Goal: Information Seeking & Learning: Find contact information

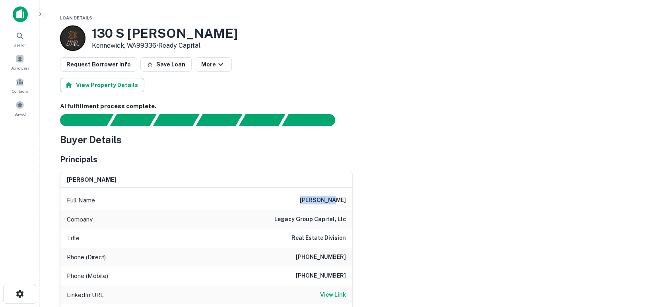
drag, startPoint x: 309, startPoint y: 197, endPoint x: 354, endPoint y: 202, distance: 44.8
click at [354, 202] on div "[PERSON_NAME] Full Name [PERSON_NAME] Company legacy group capital, llc Title R…" at bounding box center [353, 256] width 598 height 183
copy h6 "alex mason"
click at [519, 198] on div "alex mason Full Name alex mason Company legacy group capital, llc Title Real Es…" at bounding box center [353, 256] width 598 height 183
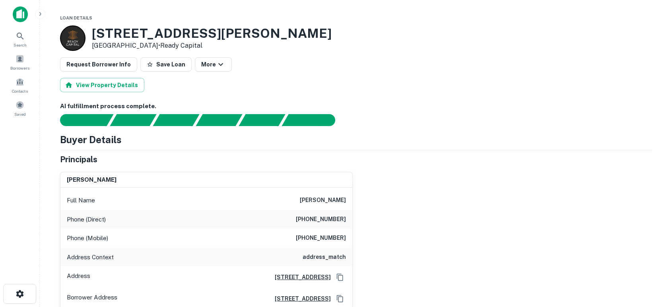
click at [517, 206] on div "wei ji Full Name wei ji Phone (Direct) (214) 306-6589 Phone (Mobile) (972) 955-…" at bounding box center [353, 237] width 598 height 145
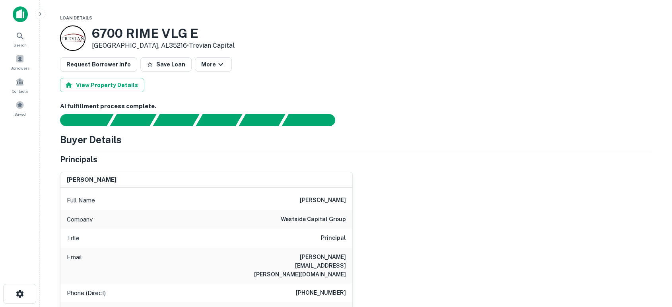
click at [533, 209] on div "jeffry levin Full Name jeffry levin Company westside capital group Title Princi…" at bounding box center [353, 274] width 598 height 218
drag, startPoint x: 307, startPoint y: 199, endPoint x: 354, endPoint y: 200, distance: 46.9
click at [354, 200] on div "jeffry levin Full Name jeffry levin Company westside capital group Title Princi…" at bounding box center [353, 274] width 598 height 218
copy h6 "jeffry levin"
click at [462, 205] on div "jeffry levin Full Name jeffry levin Company westside capital group Title Princi…" at bounding box center [353, 274] width 598 height 218
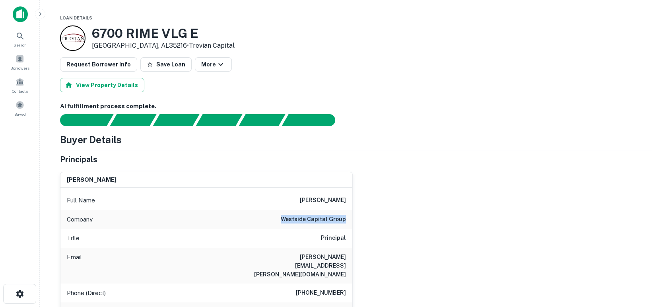
drag, startPoint x: 292, startPoint y: 220, endPoint x: 369, endPoint y: 217, distance: 77.2
click at [369, 217] on div "jeffry levin Full Name jeffry levin Company westside capital group Title Princi…" at bounding box center [353, 274] width 598 height 218
copy h6 "westside capital group"
drag, startPoint x: 274, startPoint y: 255, endPoint x: 350, endPoint y: 255, distance: 75.2
click at [351, 255] on div "Email jeff.levin@westsidecg.com" at bounding box center [206, 266] width 292 height 36
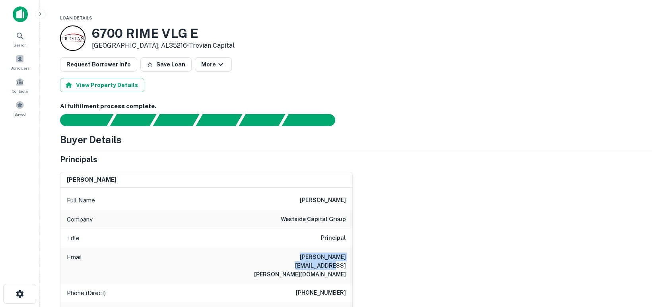
copy h6 "jeff.levin@westsidecg.com"
drag, startPoint x: 654, startPoint y: 209, endPoint x: 601, endPoint y: 212, distance: 52.6
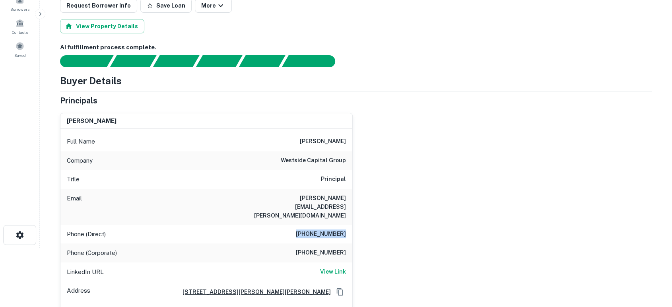
drag, startPoint x: 296, startPoint y: 219, endPoint x: 359, endPoint y: 221, distance: 63.7
click at [359, 221] on div "jeffry levin Full Name jeffry levin Company westside capital group Title Princi…" at bounding box center [353, 216] width 598 height 218
copy h6 "(267) 467-0083"
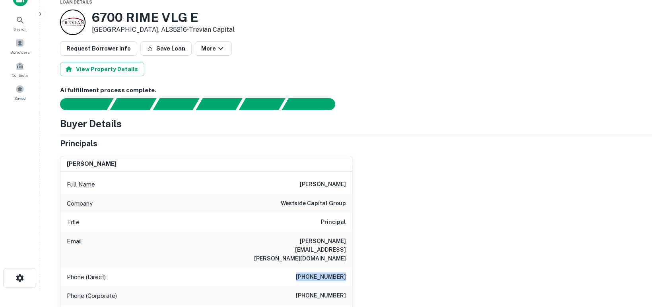
scroll to position [0, 0]
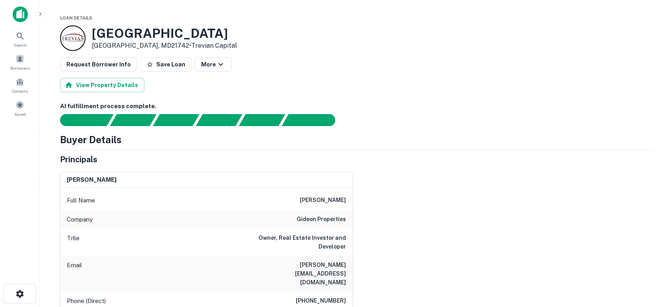
click at [441, 233] on div "michael fitzgerald Full Name michael fitzgerald Company gideon properties Title…" at bounding box center [353, 287] width 598 height 245
drag, startPoint x: 289, startPoint y: 217, endPoint x: 347, endPoint y: 219, distance: 57.7
click at [351, 220] on div "Company gideon properties" at bounding box center [206, 219] width 292 height 19
copy h6 "gideon properties"
click at [478, 268] on div "michael fitzgerald Full Name michael fitzgerald Company gideon properties Title…" at bounding box center [353, 287] width 598 height 245
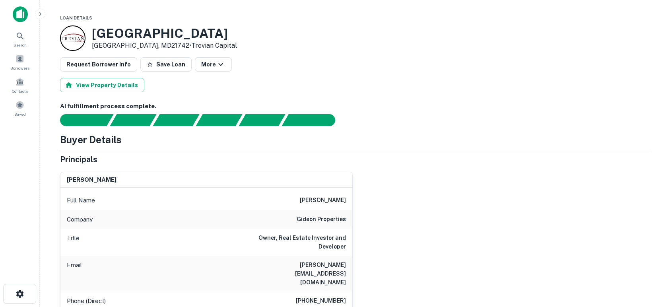
drag, startPoint x: 402, startPoint y: 259, endPoint x: 353, endPoint y: 262, distance: 49.8
click at [402, 259] on div "michael fitzgerald Full Name michael fitzgerald Company gideon properties Title…" at bounding box center [353, 287] width 598 height 245
drag, startPoint x: 282, startPoint y: 267, endPoint x: 339, endPoint y: 258, distance: 57.1
click at [353, 253] on div "michael fitzgerald Full Name michael fitzgerald Company gideon properties Title…" at bounding box center [353, 287] width 598 height 245
click at [351, 263] on div "Email mike@gideonprop.com" at bounding box center [206, 274] width 292 height 36
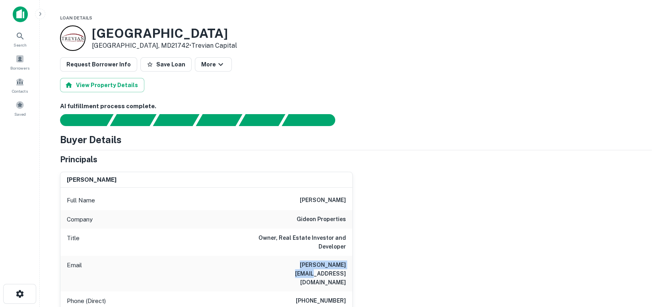
drag, startPoint x: 346, startPoint y: 262, endPoint x: 282, endPoint y: 263, distance: 64.8
click at [282, 263] on div "Email mike@gideonprop.com" at bounding box center [206, 274] width 292 height 36
copy h6 "mike@gideonprop.com"
drag, startPoint x: 470, startPoint y: 193, endPoint x: 432, endPoint y: 295, distance: 108.6
click at [464, 201] on div "michael fitzgerald Full Name michael fitzgerald Company gideon properties Title…" at bounding box center [353, 287] width 598 height 245
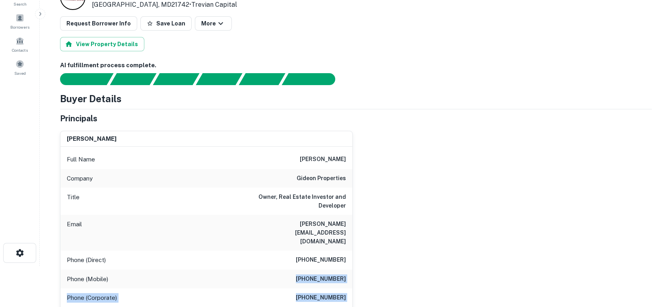
scroll to position [43, 0]
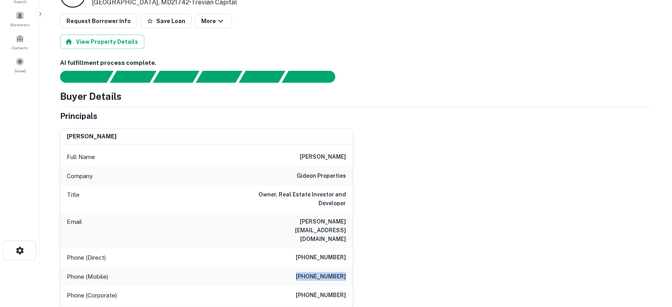
drag, startPoint x: 294, startPoint y: 301, endPoint x: 351, endPoint y: 262, distance: 68.6
click at [351, 267] on div "Phone (Mobile) (301) 465-9353" at bounding box center [206, 276] width 292 height 19
copy h6 "(301) 465-9353"
click at [547, 192] on div "michael fitzgerald Full Name michael fitzgerald Company gideon properties Title…" at bounding box center [353, 244] width 598 height 245
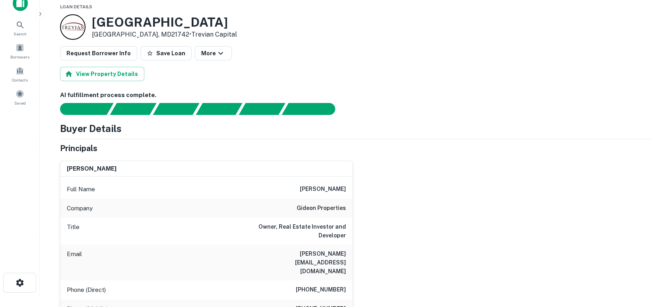
scroll to position [0, 0]
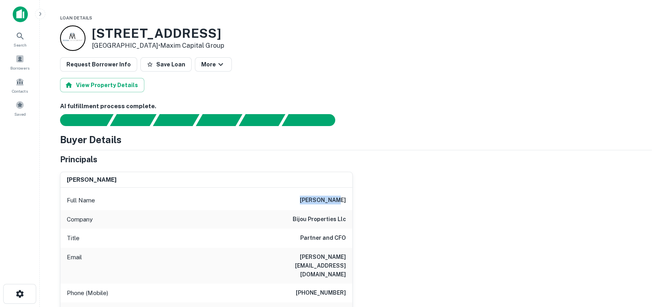
drag, startPoint x: 307, startPoint y: 199, endPoint x: 369, endPoint y: 199, distance: 62.4
click at [369, 199] on div "[PERSON_NAME] Full Name [PERSON_NAME] Company bijou properties llc Title Partne…" at bounding box center [353, 264] width 598 height 199
copy h6 "[PERSON_NAME]"
click at [393, 227] on div "[PERSON_NAME] Full Name [PERSON_NAME] Company bijou properties llc Title Partne…" at bounding box center [353, 264] width 598 height 199
drag, startPoint x: 267, startPoint y: 253, endPoint x: 346, endPoint y: 255, distance: 79.2
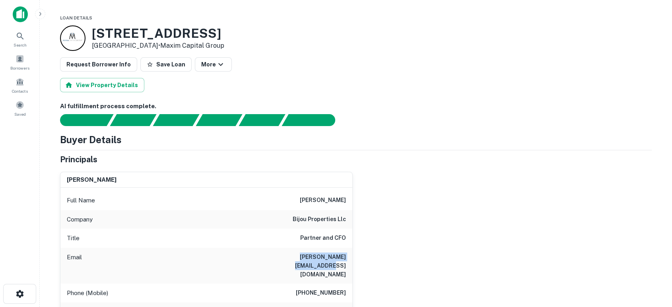
click at [346, 255] on div "Email david@bijouproperties.com" at bounding box center [206, 266] width 292 height 36
copy h6 "david@bijouproperties.com"
click at [524, 202] on div "david gaber Full Name david gaber Company bijou properties llc Title Partner an…" at bounding box center [353, 264] width 598 height 199
drag, startPoint x: 299, startPoint y: 276, endPoint x: 353, endPoint y: 278, distance: 54.1
click at [353, 278] on div "david gaber Full Name david gaber Company bijou properties llc Title Partner an…" at bounding box center [353, 264] width 598 height 199
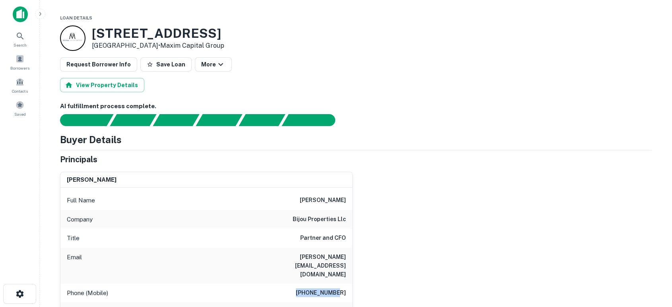
copy h6 "646-549-5069"
click at [503, 221] on div "david gaber Full Name david gaber Company bijou properties llc Title Partner an…" at bounding box center [353, 264] width 598 height 199
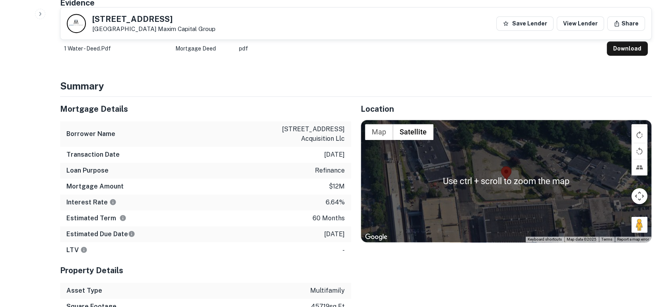
scroll to position [412, 0]
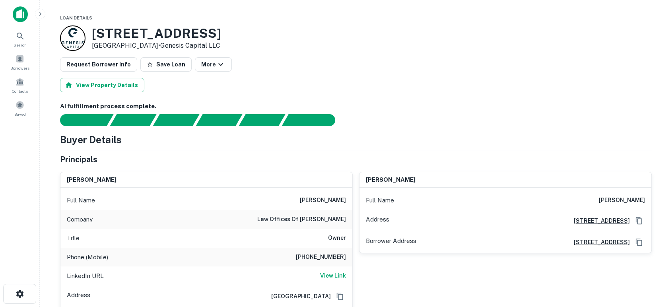
click at [410, 262] on div "gerald j. sorensen Full Name gerald j. sorensen Address 171 Main Street #269, L…" at bounding box center [502, 246] width 299 height 163
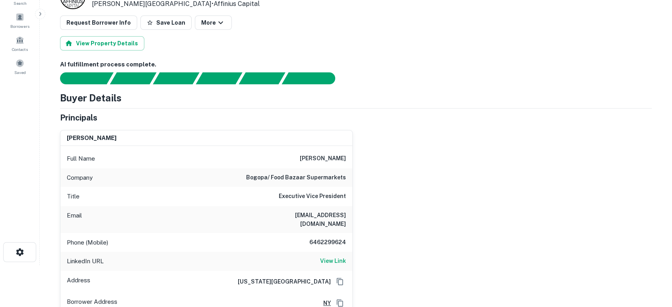
scroll to position [59, 0]
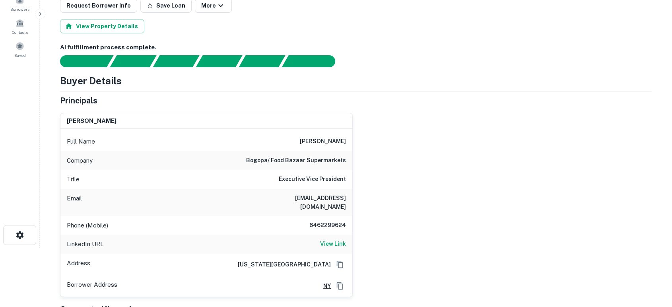
click at [478, 201] on div "[PERSON_NAME] Full Name [PERSON_NAME] Company bogopa/ food bazaar supermarkets …" at bounding box center [353, 202] width 598 height 190
